Goal: Task Accomplishment & Management: Manage account settings

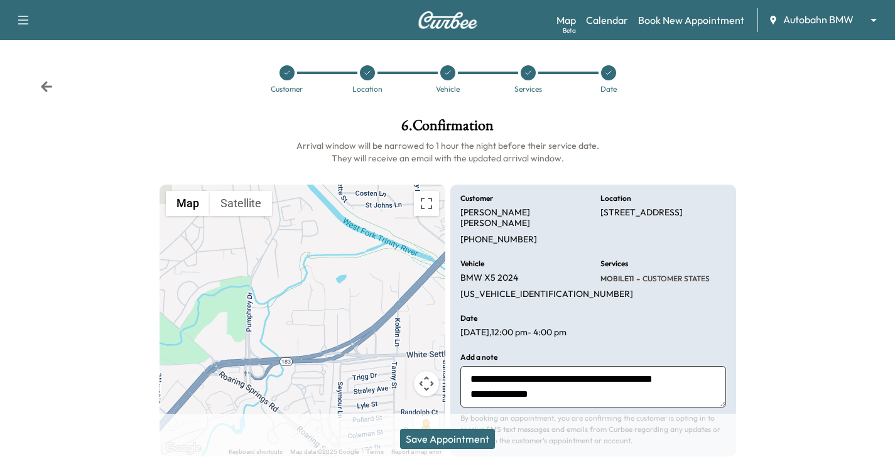
scroll to position [31, 0]
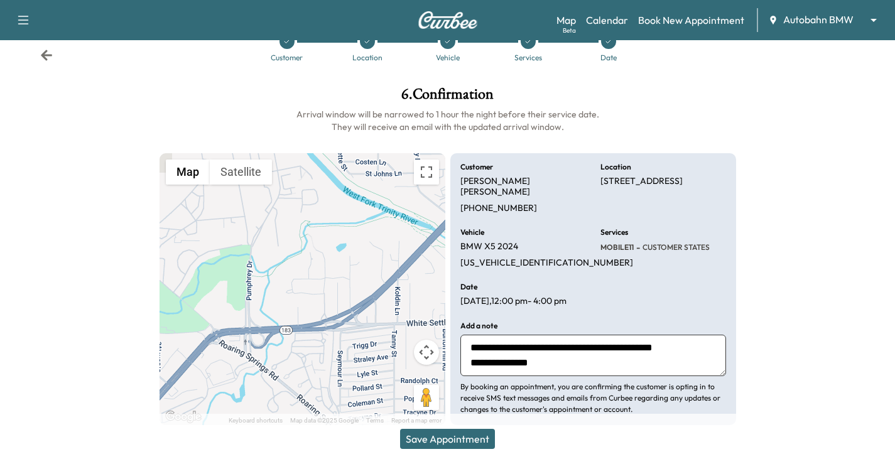
click at [771, 28] on div "Map Beta Calendar Book New Appointment Autobahn BMW ******** ​" at bounding box center [720, 20] width 328 height 24
click at [842, 34] on div "Support Log Out Map Beta Calendar Book New Appointment Autobahn BMW ******** ​" at bounding box center [447, 20] width 895 height 40
click at [652, 20] on link "Book New Appointment" at bounding box center [691, 20] width 106 height 15
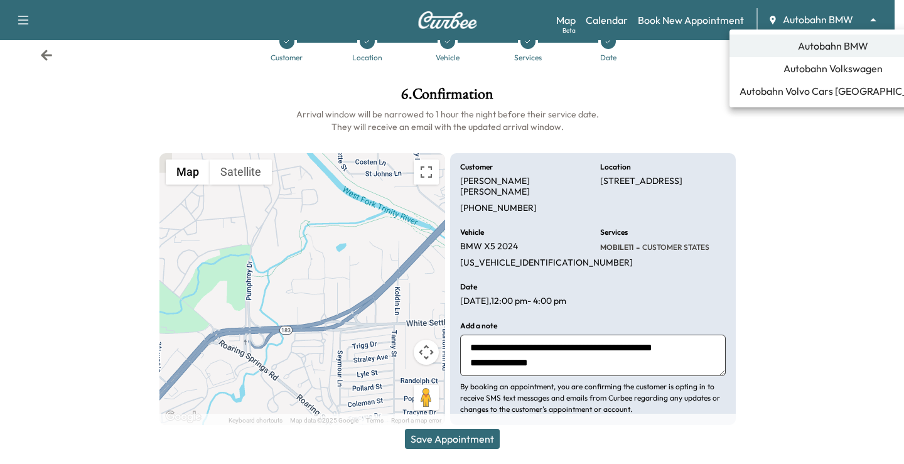
click at [878, 21] on body "Support Log Out Map Beta Calendar Book New Appointment Autobahn BMW ******** ​ …" at bounding box center [452, 201] width 904 height 464
click at [805, 70] on span "Autobahn Volkswagen" at bounding box center [833, 68] width 99 height 15
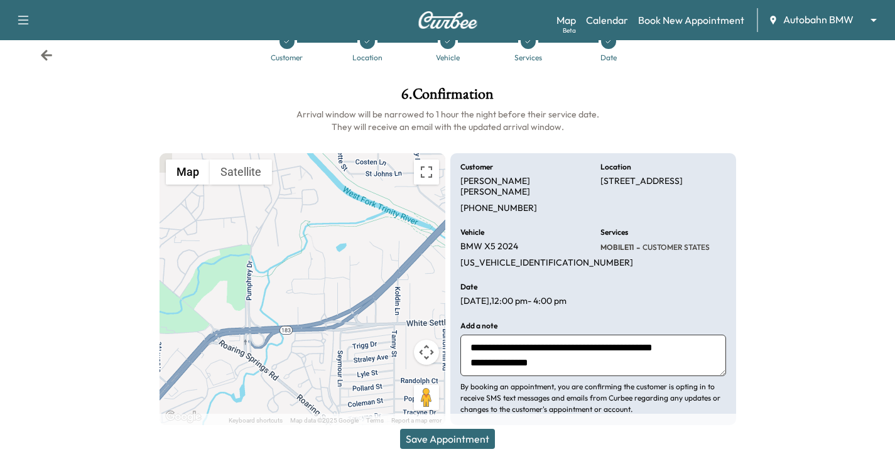
scroll to position [0, 0]
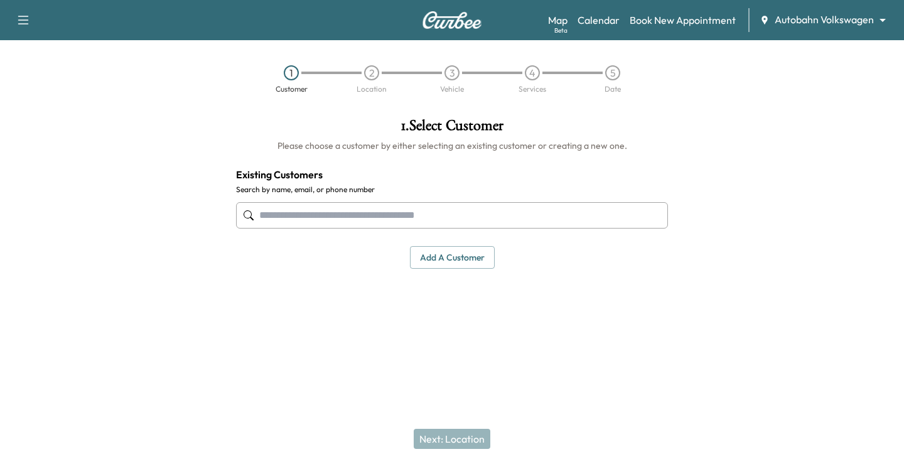
click at [661, 30] on div "Map Beta Calendar Book New Appointment Autobahn Volkswagen ******** ​" at bounding box center [721, 20] width 346 height 24
click at [594, 14] on link "Calendar" at bounding box center [599, 20] width 42 height 15
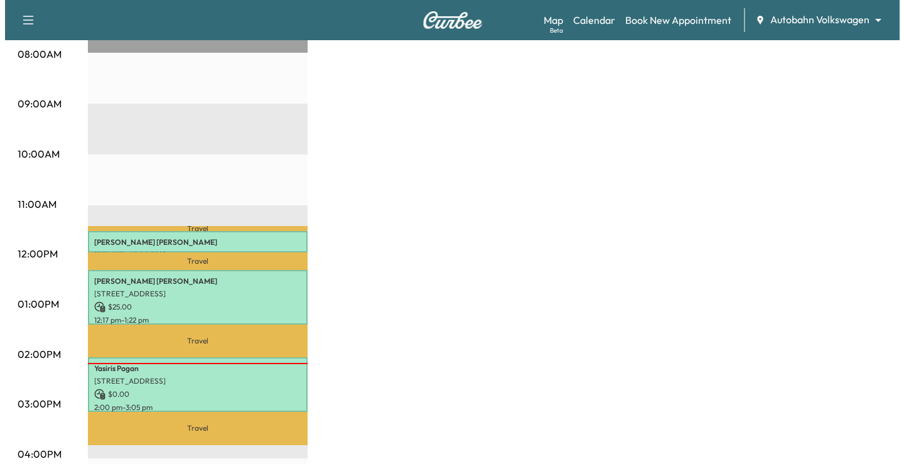
scroll to position [440, 0]
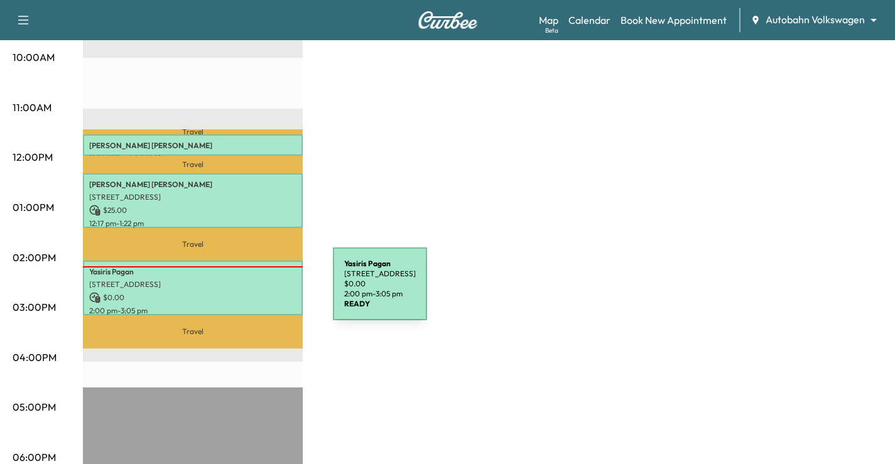
click at [239, 292] on p "$ 0.00" at bounding box center [192, 297] width 207 height 11
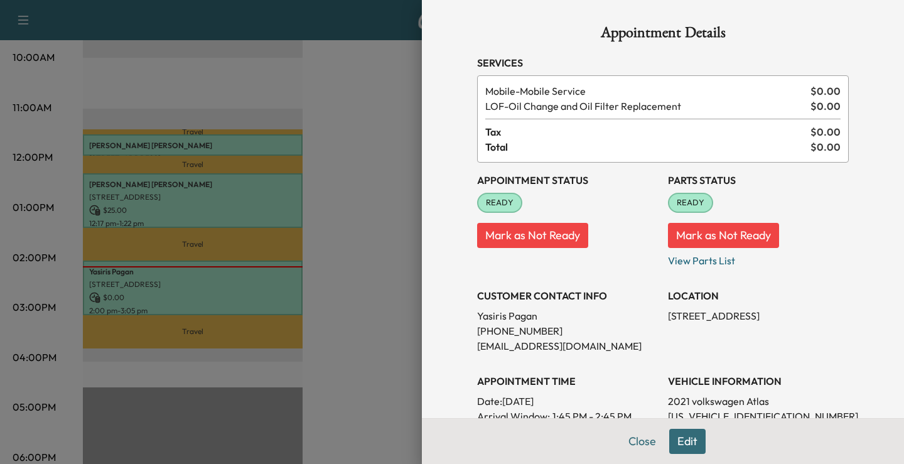
scroll to position [63, 0]
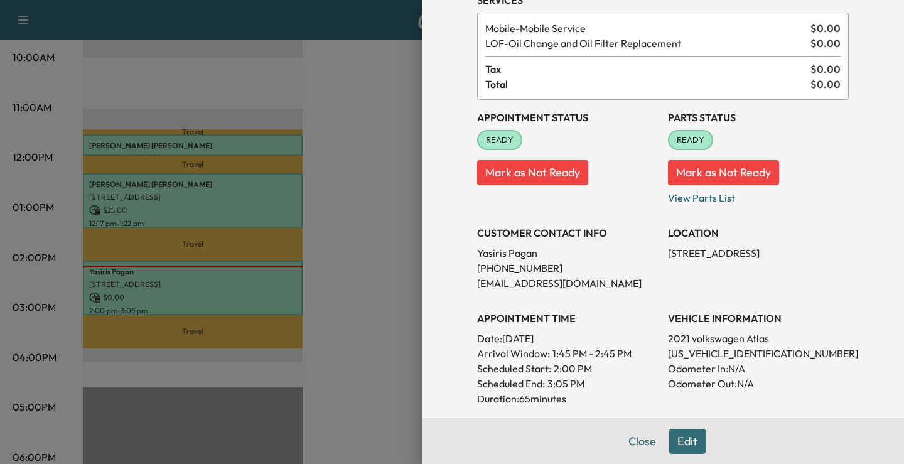
click at [689, 441] on button "Edit" at bounding box center [687, 441] width 36 height 25
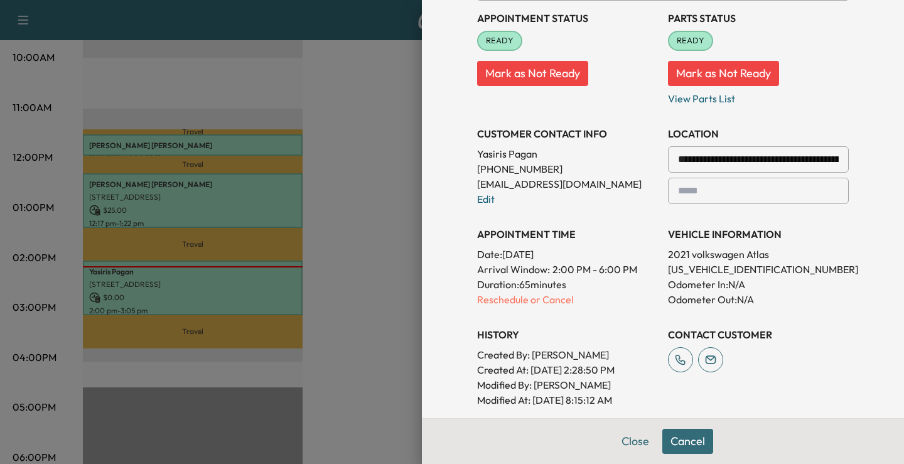
scroll to position [251, 0]
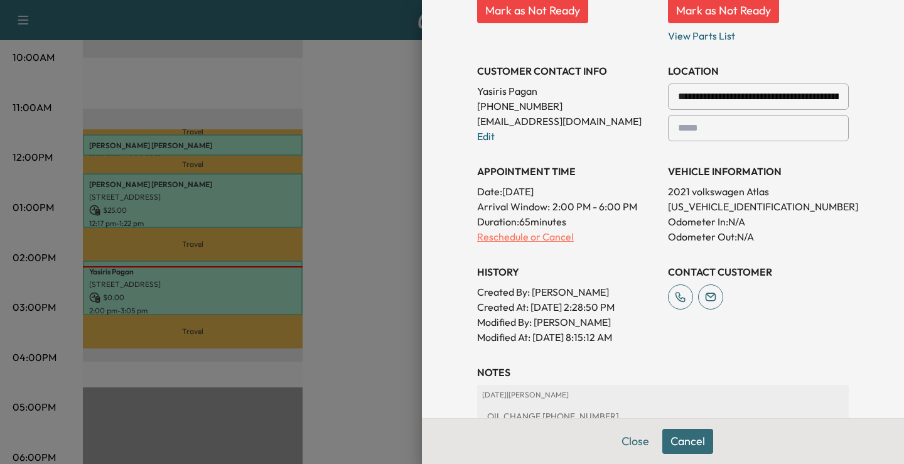
click at [548, 238] on p "Reschedule or Cancel" at bounding box center [567, 236] width 181 height 15
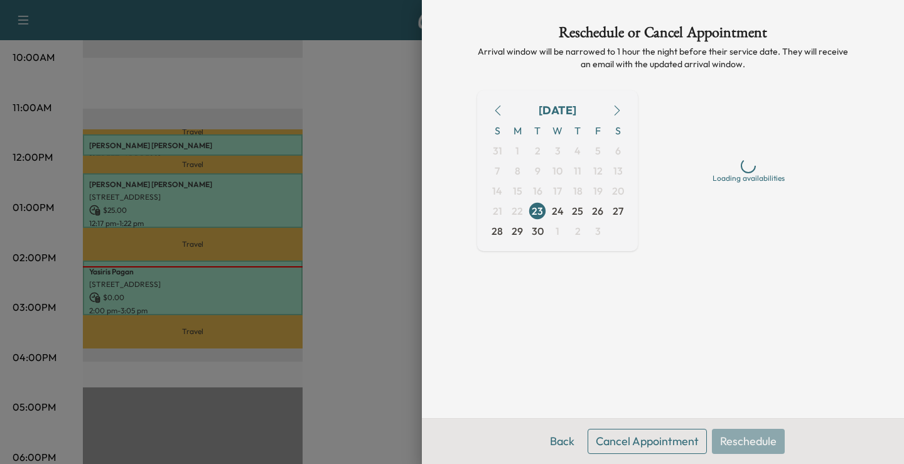
scroll to position [0, 0]
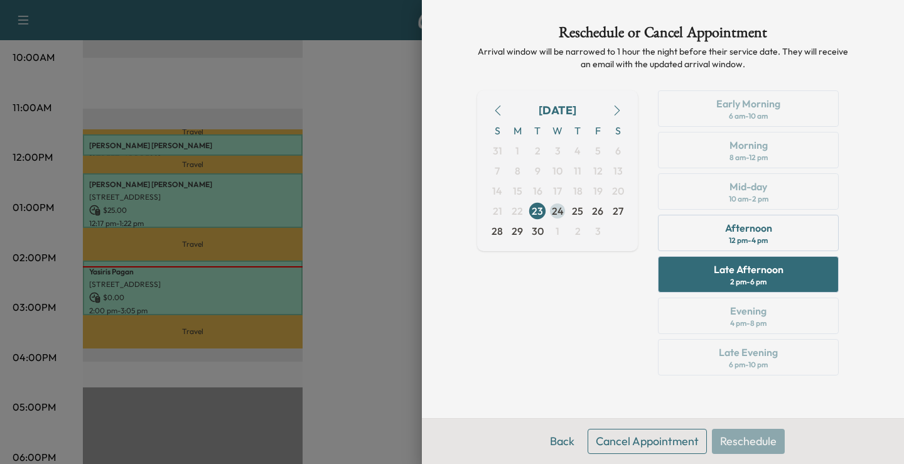
click at [556, 209] on span "24" at bounding box center [558, 210] width 12 height 15
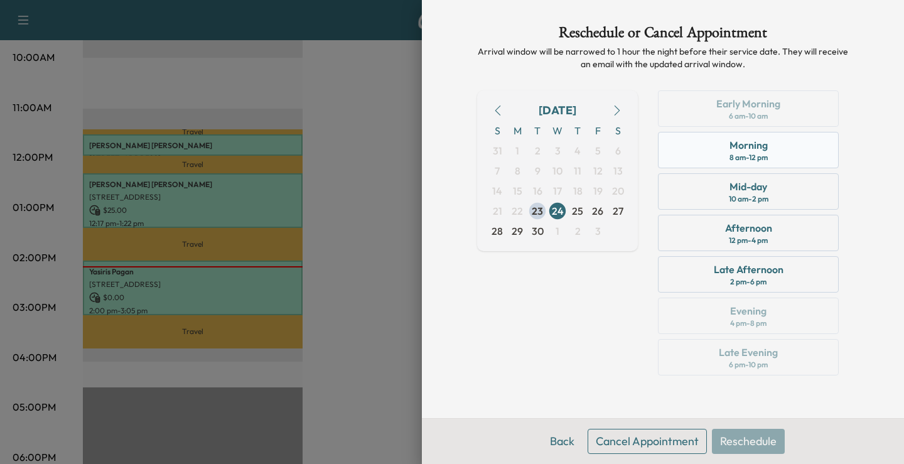
click at [763, 155] on div "8 am - 12 pm" at bounding box center [749, 158] width 38 height 10
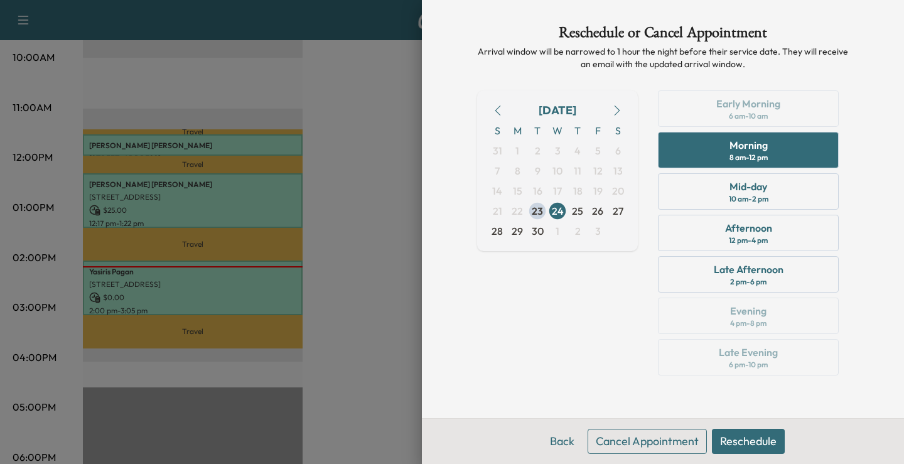
click at [742, 431] on button "Reschedule" at bounding box center [748, 441] width 73 height 25
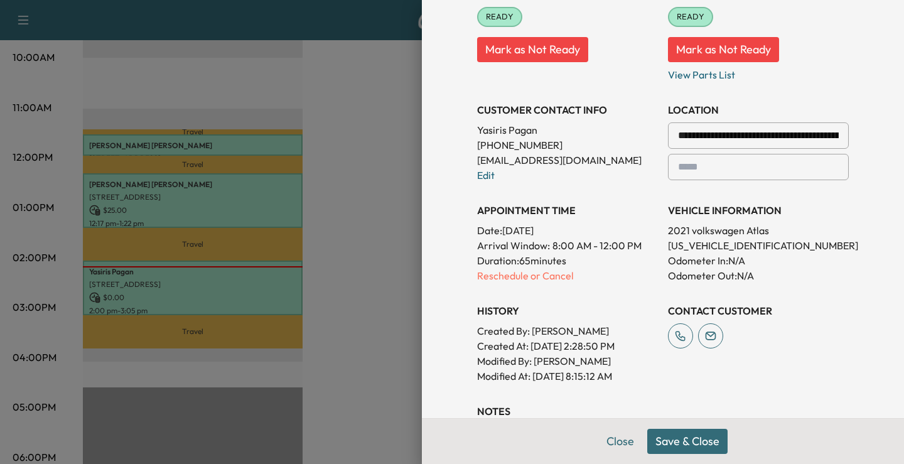
scroll to position [314, 0]
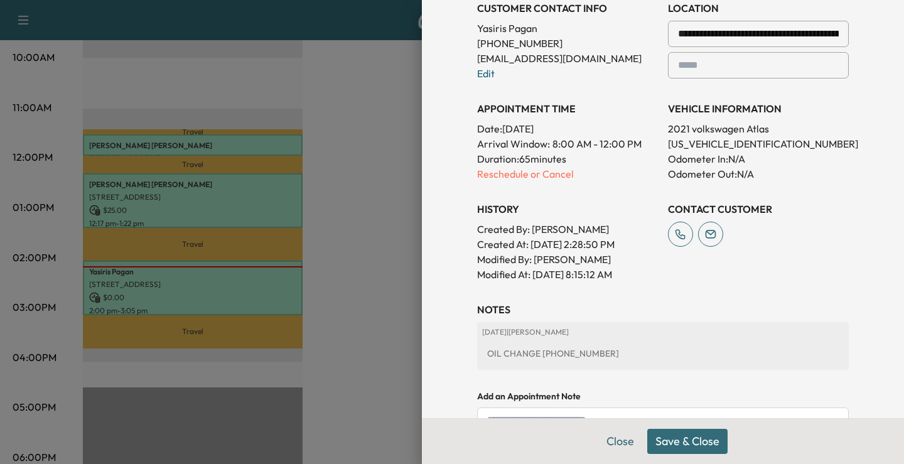
click at [688, 444] on button "Save & Close" at bounding box center [687, 441] width 80 height 25
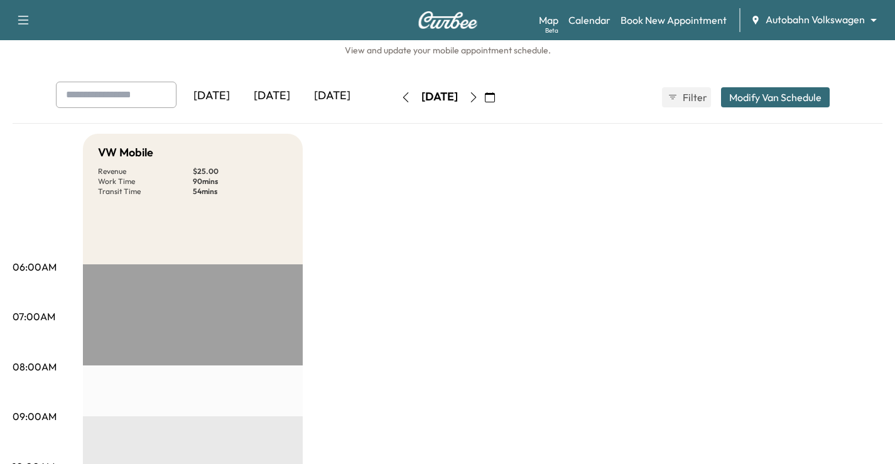
scroll to position [0, 0]
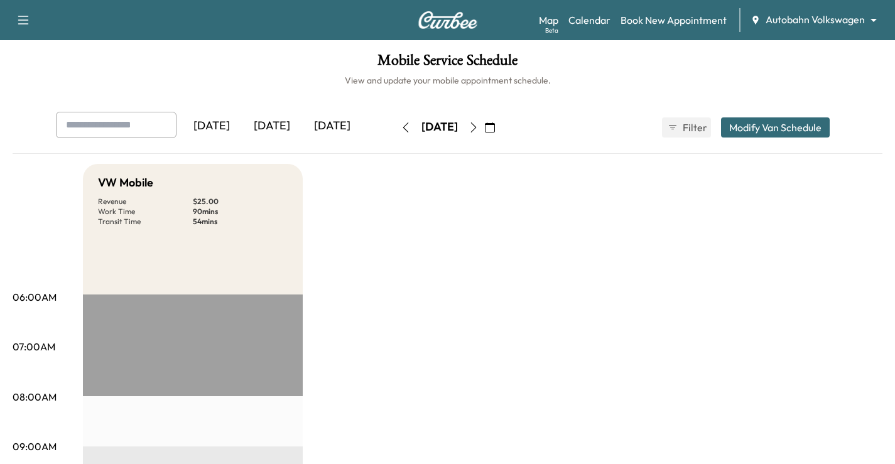
click at [484, 128] on button "button" at bounding box center [473, 127] width 21 height 20
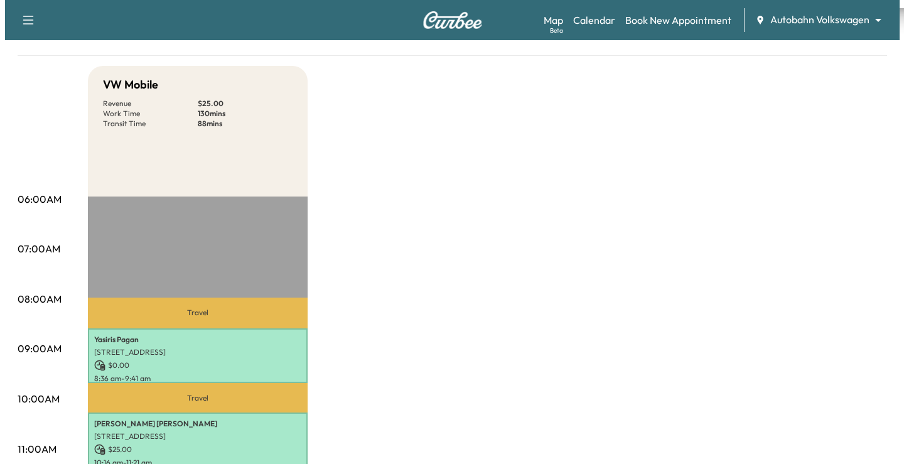
scroll to position [188, 0]
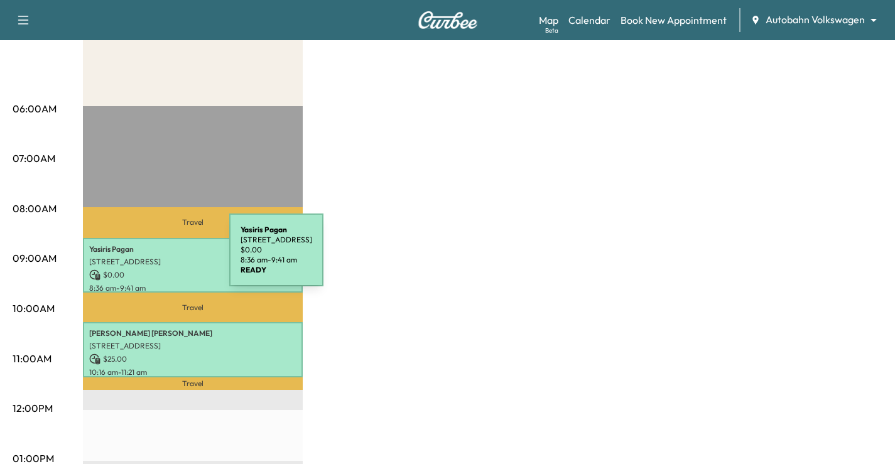
click at [136, 257] on p "[STREET_ADDRESS]" at bounding box center [192, 262] width 207 height 10
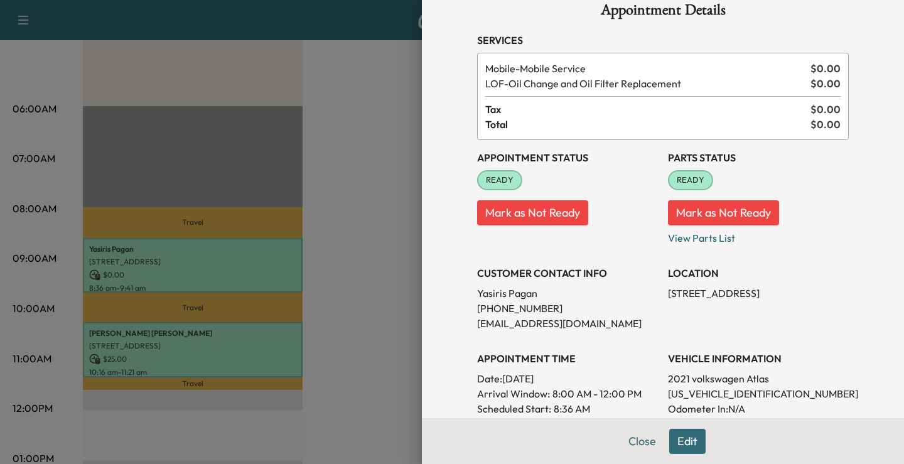
scroll to position [0, 0]
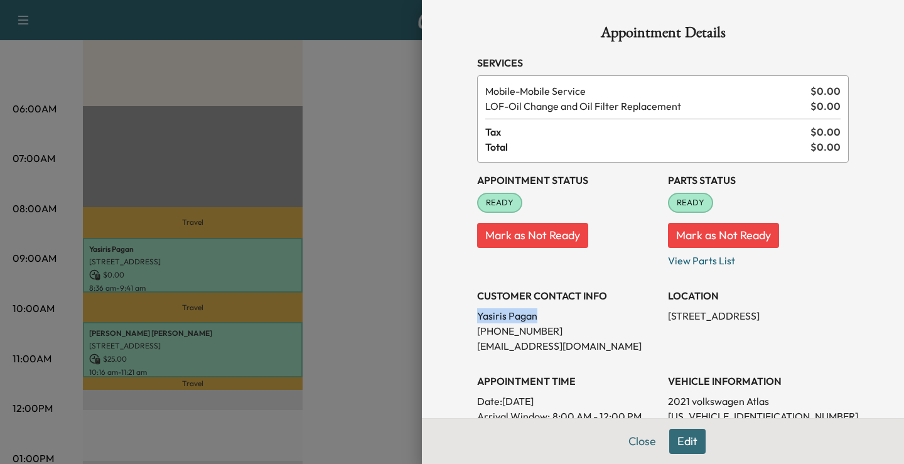
drag, startPoint x: 468, startPoint y: 320, endPoint x: 541, endPoint y: 320, distance: 73.5
click at [541, 320] on p "[PERSON_NAME]" at bounding box center [567, 315] width 181 height 15
copy p "[PERSON_NAME]"
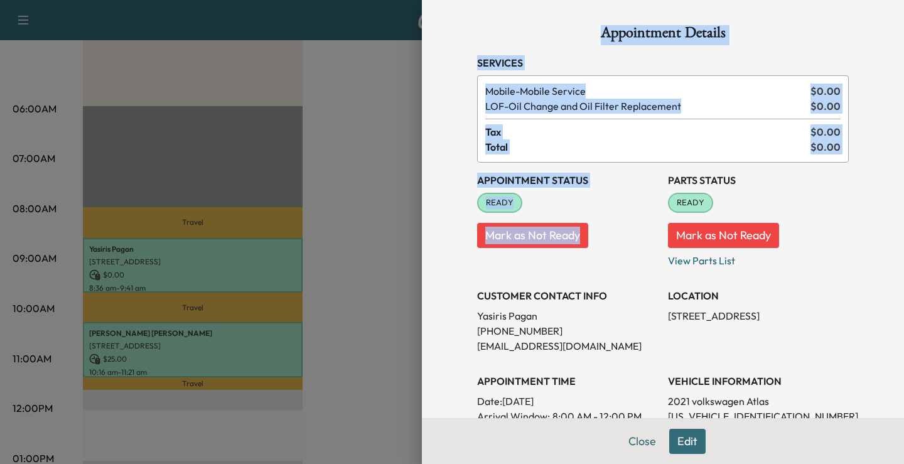
drag, startPoint x: 461, startPoint y: 227, endPoint x: 583, endPoint y: 233, distance: 122.6
click at [583, 233] on div "Appointment Details Services Mobile - Mobile Service $ 0.00 LOF - Oil Change an…" at bounding box center [663, 232] width 482 height 464
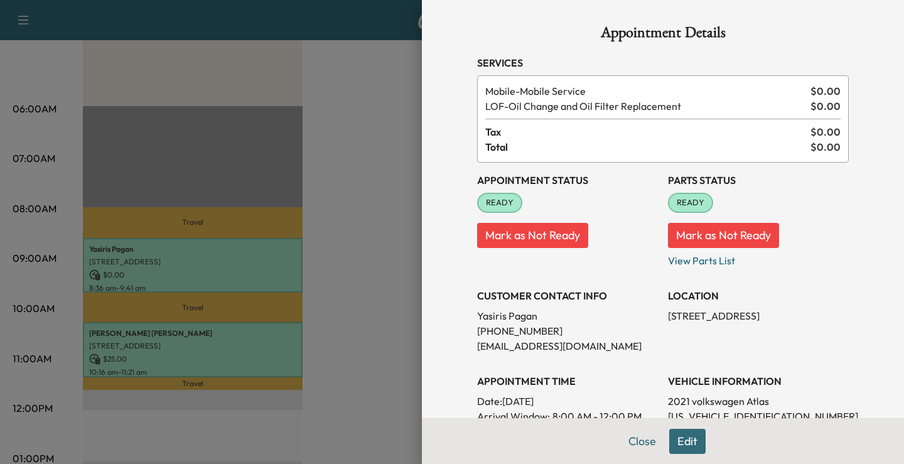
drag, startPoint x: 530, startPoint y: 316, endPoint x: 497, endPoint y: 303, distance: 36.0
click at [529, 316] on p "[PERSON_NAME]" at bounding box center [567, 315] width 181 height 15
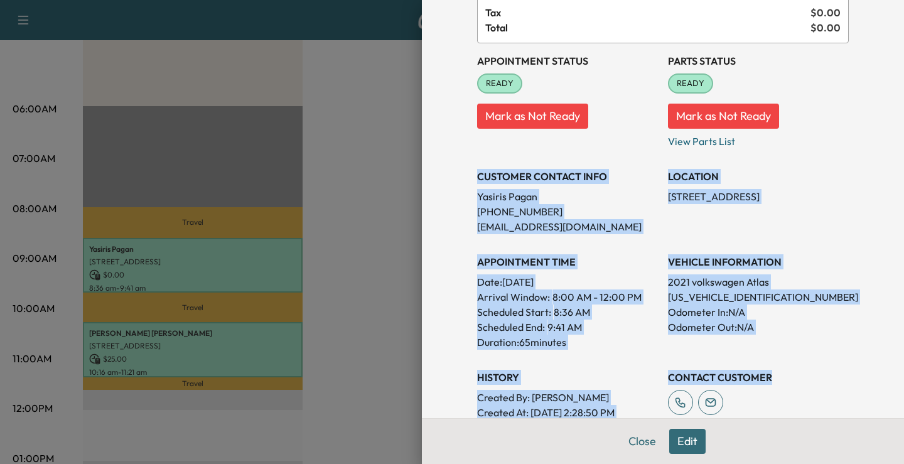
scroll to position [126, 0]
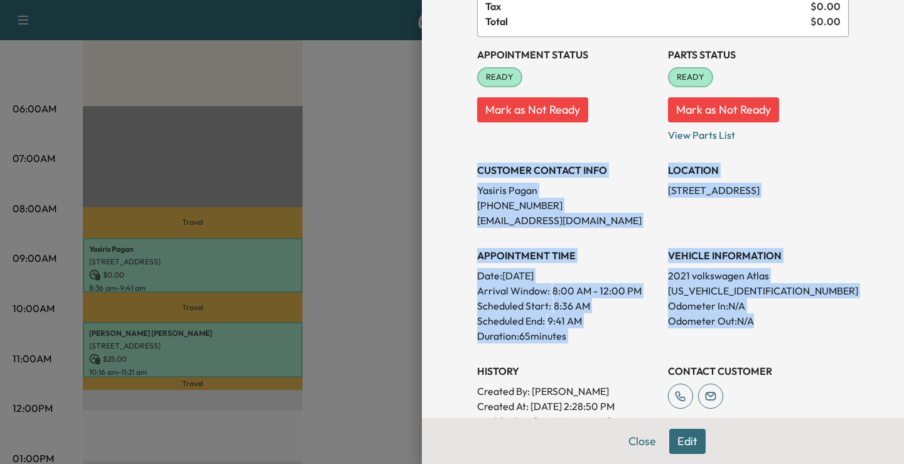
drag, startPoint x: 466, startPoint y: 296, endPoint x: 788, endPoint y: 320, distance: 323.0
click at [788, 320] on div "Appointment Details Services Mobile - Mobile Service $ 0.00 LOF - Oil Change an…" at bounding box center [663, 274] width 402 height 801
copy div "CUSTOMER CONTACT INFO [PERSON_NAME] [PHONE_NUMBER] [EMAIL_ADDRESS][DOMAIN_NAME]…"
